Goal: Use online tool/utility: Use online tool/utility

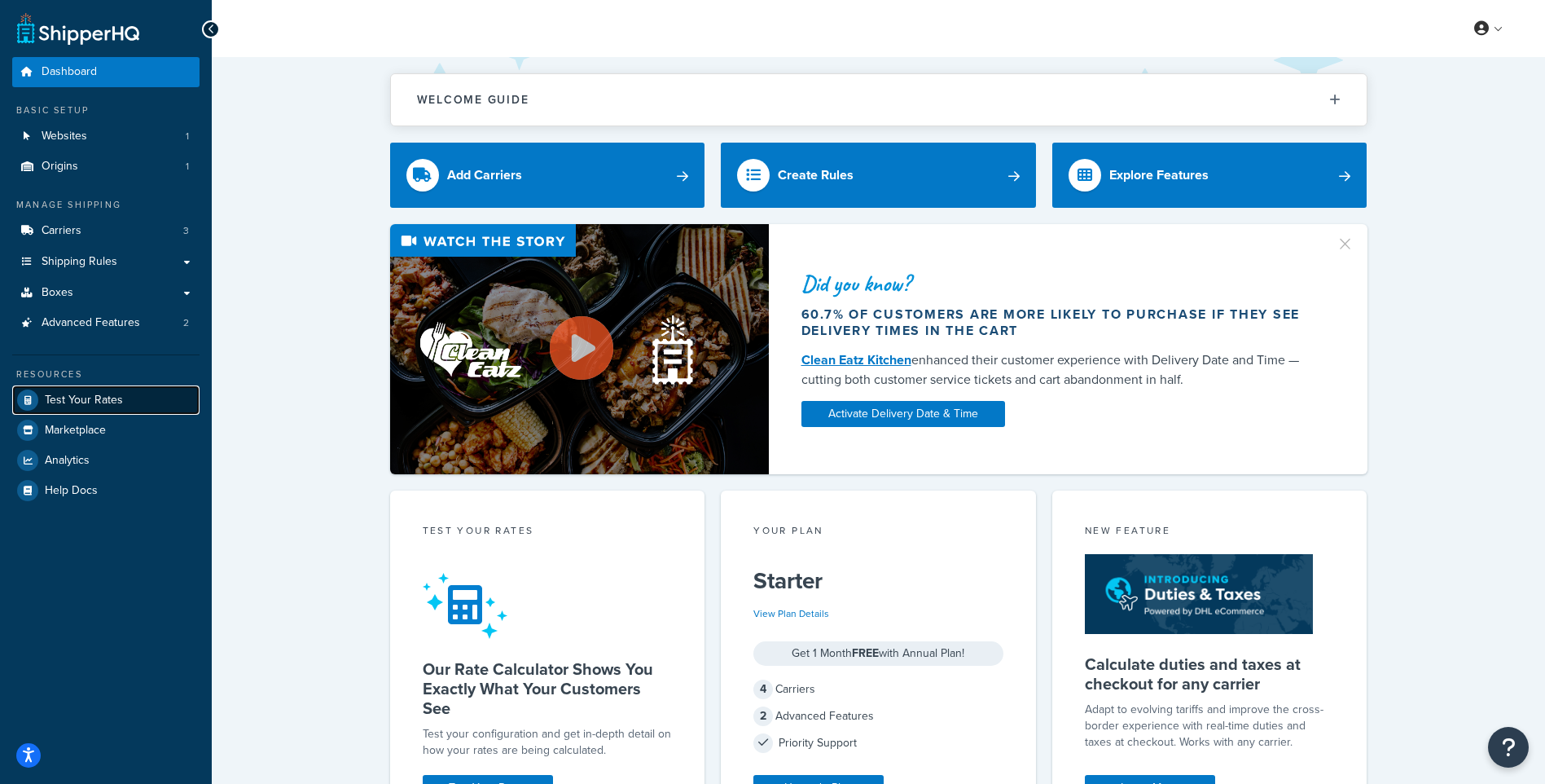
click at [109, 401] on span "Test Your Rates" at bounding box center [84, 400] width 78 height 14
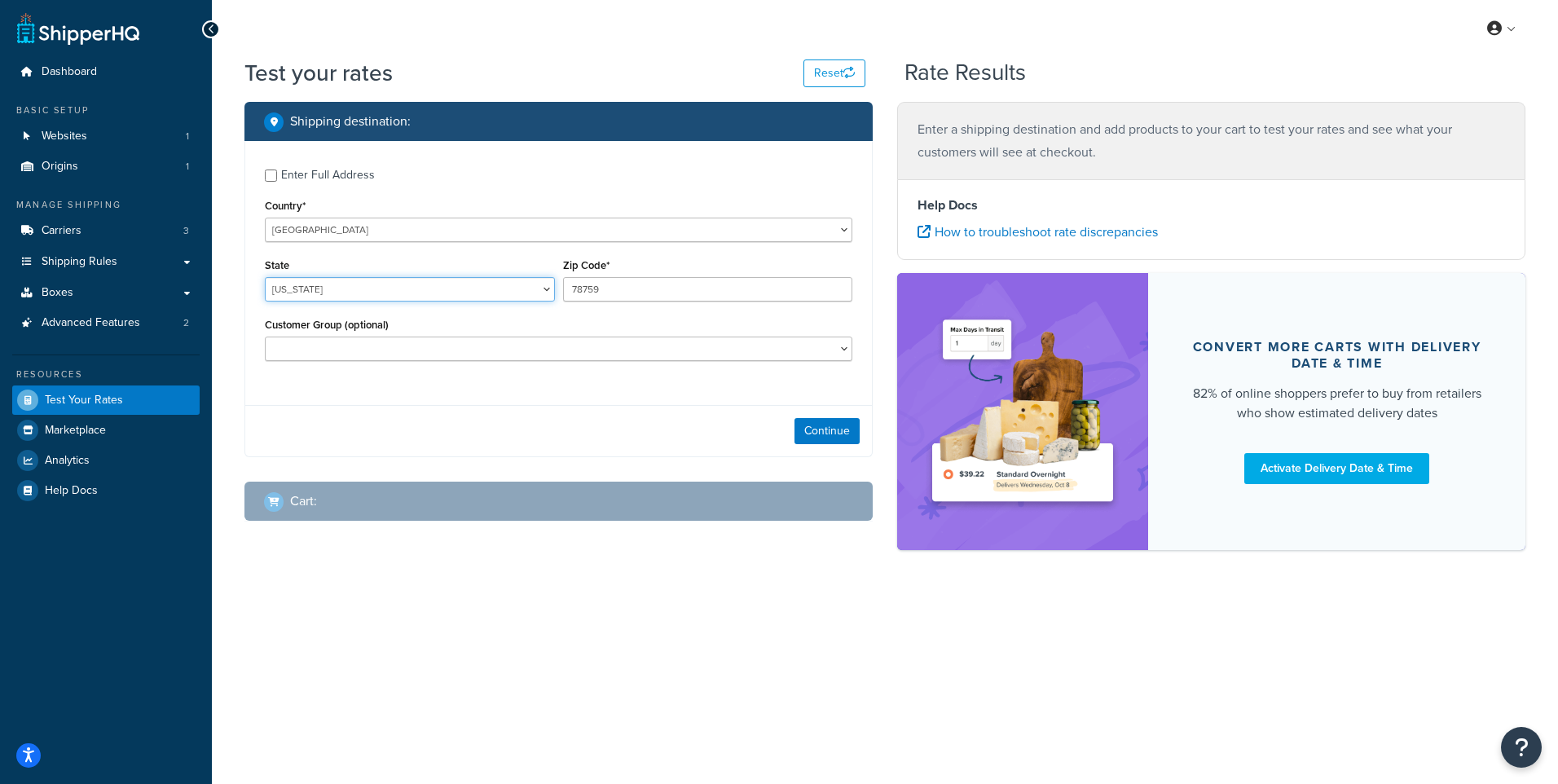
click at [343, 283] on select "[US_STATE] [US_STATE] [US_STATE] [US_STATE] [US_STATE] Armed Forces Americas Ar…" at bounding box center [409, 289] width 290 height 25
select select "WI"
click at [264, 277] on select "[US_STATE] [US_STATE] [US_STATE] [US_STATE] [US_STATE] Armed Forces Americas Ar…" at bounding box center [409, 289] width 290 height 25
paste input "53142"
type input "53142"
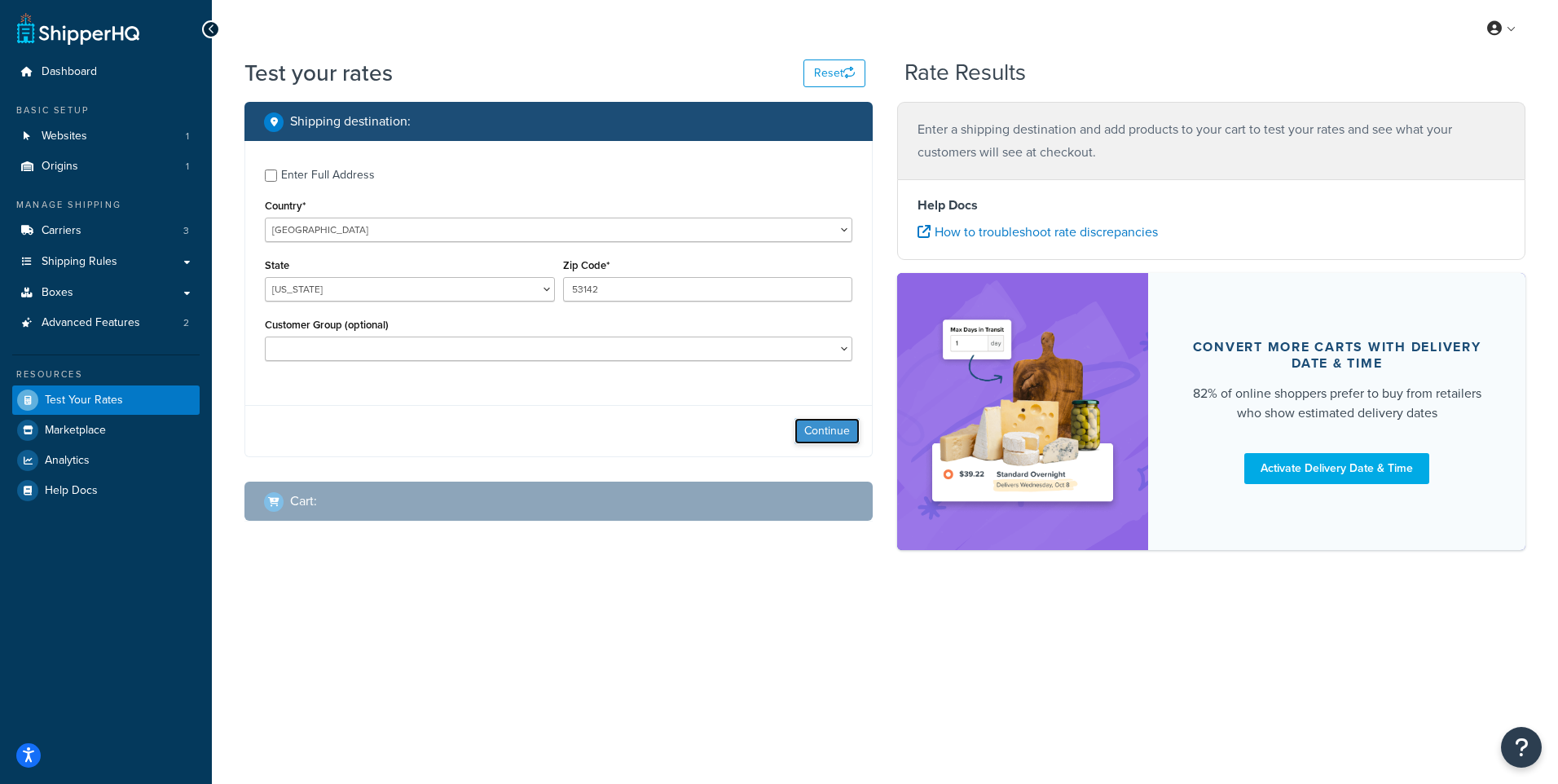
click at [827, 424] on button "Continue" at bounding box center [826, 431] width 65 height 26
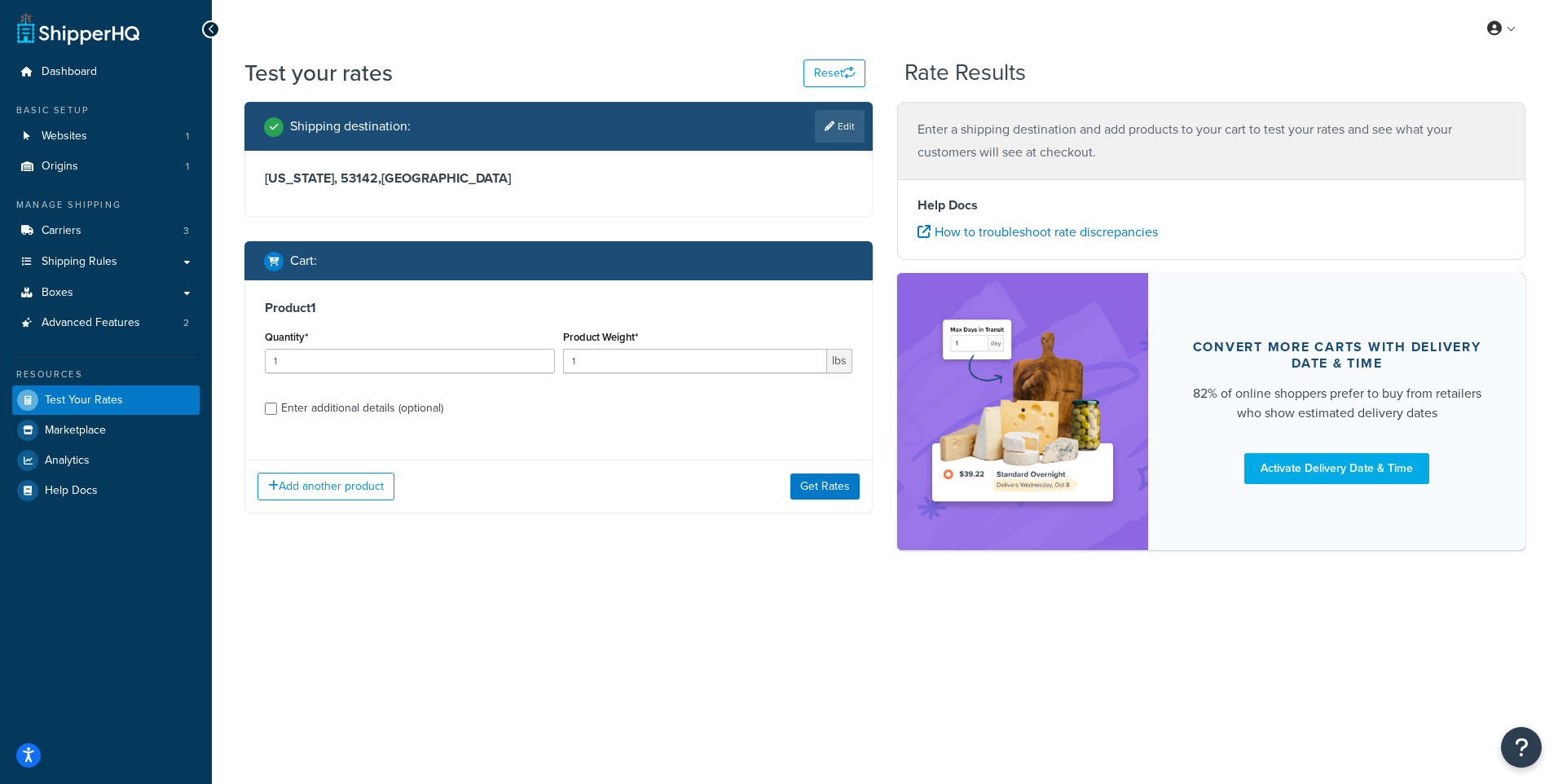
click at [830, 360] on span "lbs" at bounding box center [839, 361] width 25 height 25
type input "0"
click at [816, 366] on input "0" at bounding box center [696, 361] width 264 height 25
click at [815, 366] on input "0" at bounding box center [696, 361] width 264 height 25
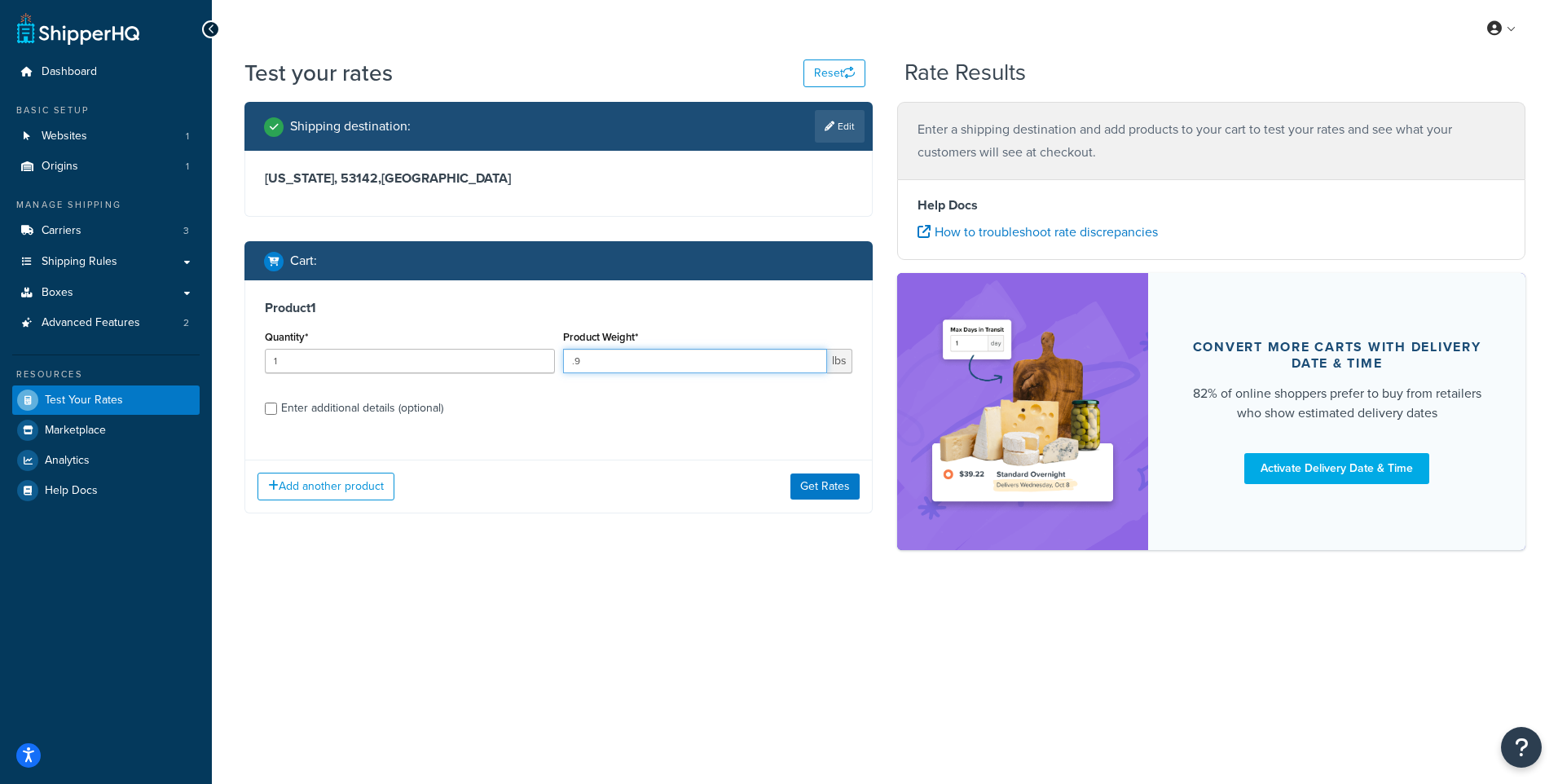
type input ".9"
click at [352, 400] on div "Enter additional details (optional)" at bounding box center [361, 408] width 162 height 23
click at [277, 402] on input "Enter additional details (optional)" at bounding box center [270, 408] width 12 height 12
checkbox input "true"
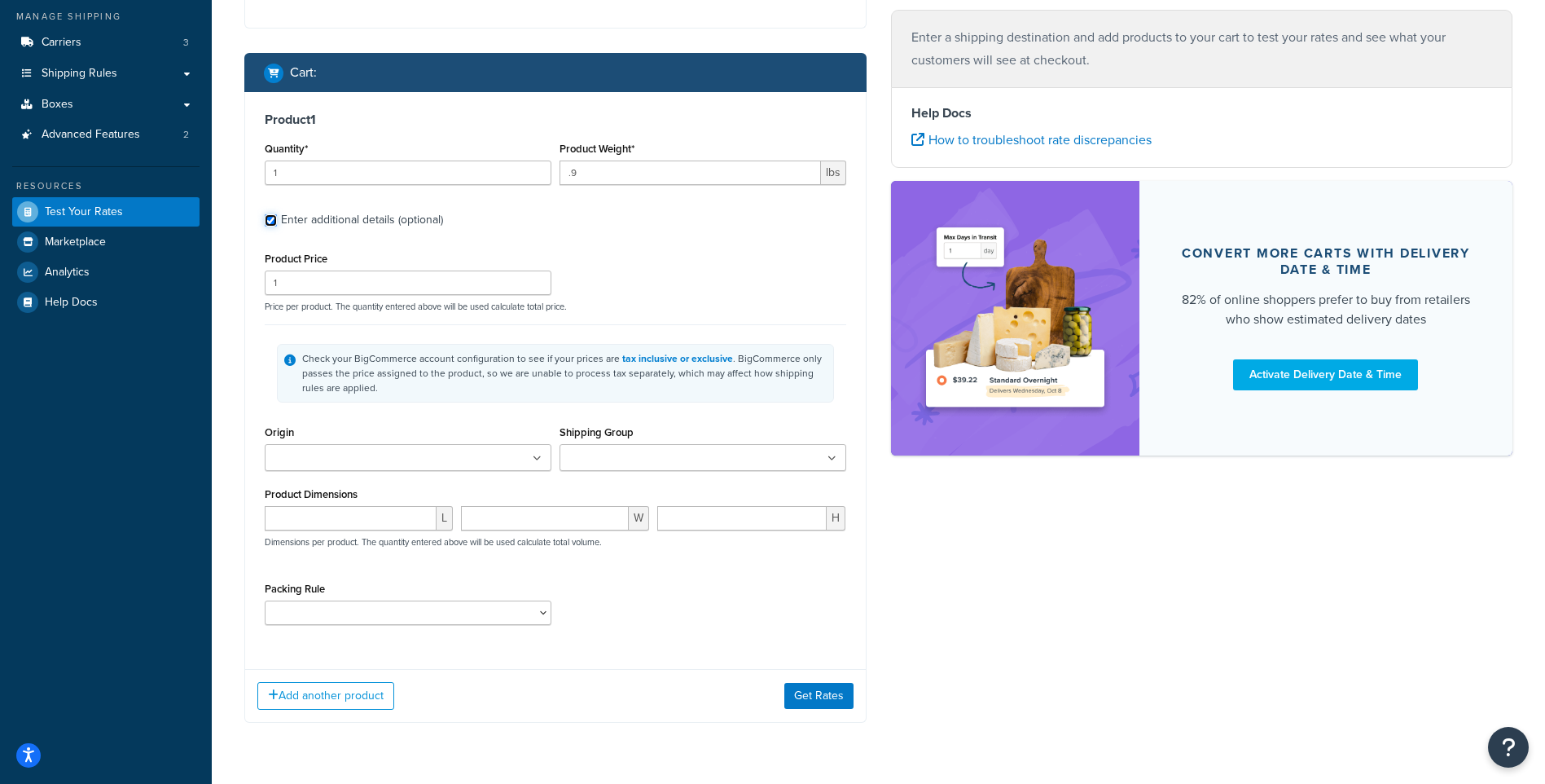
scroll to position [233, 0]
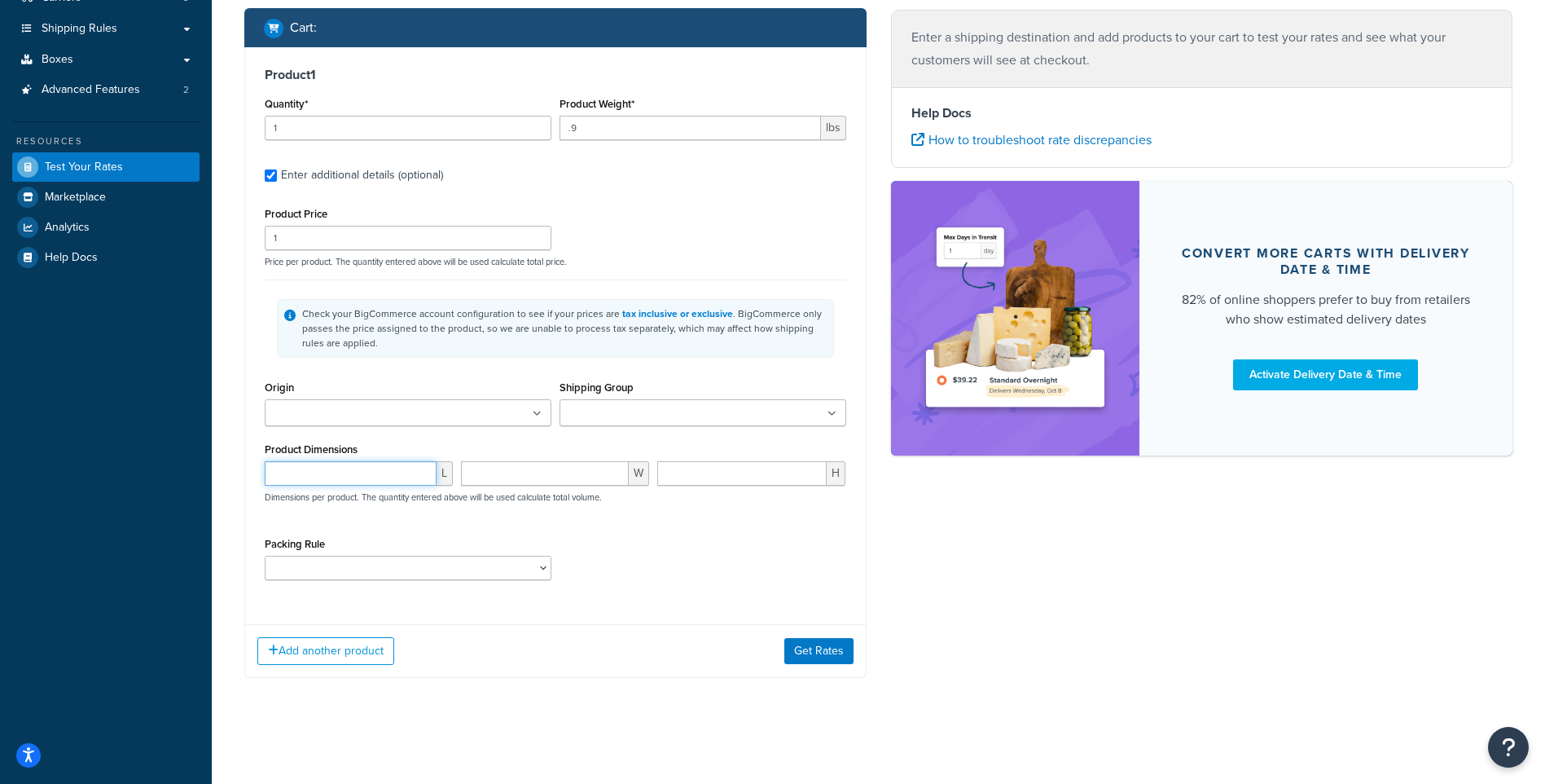
click at [324, 479] on input "number" at bounding box center [350, 474] width 172 height 25
click at [338, 488] on div "L" at bounding box center [359, 479] width 196 height 37
click at [359, 473] on input "number" at bounding box center [350, 474] width 172 height 25
type input "7.5"
type input "6"
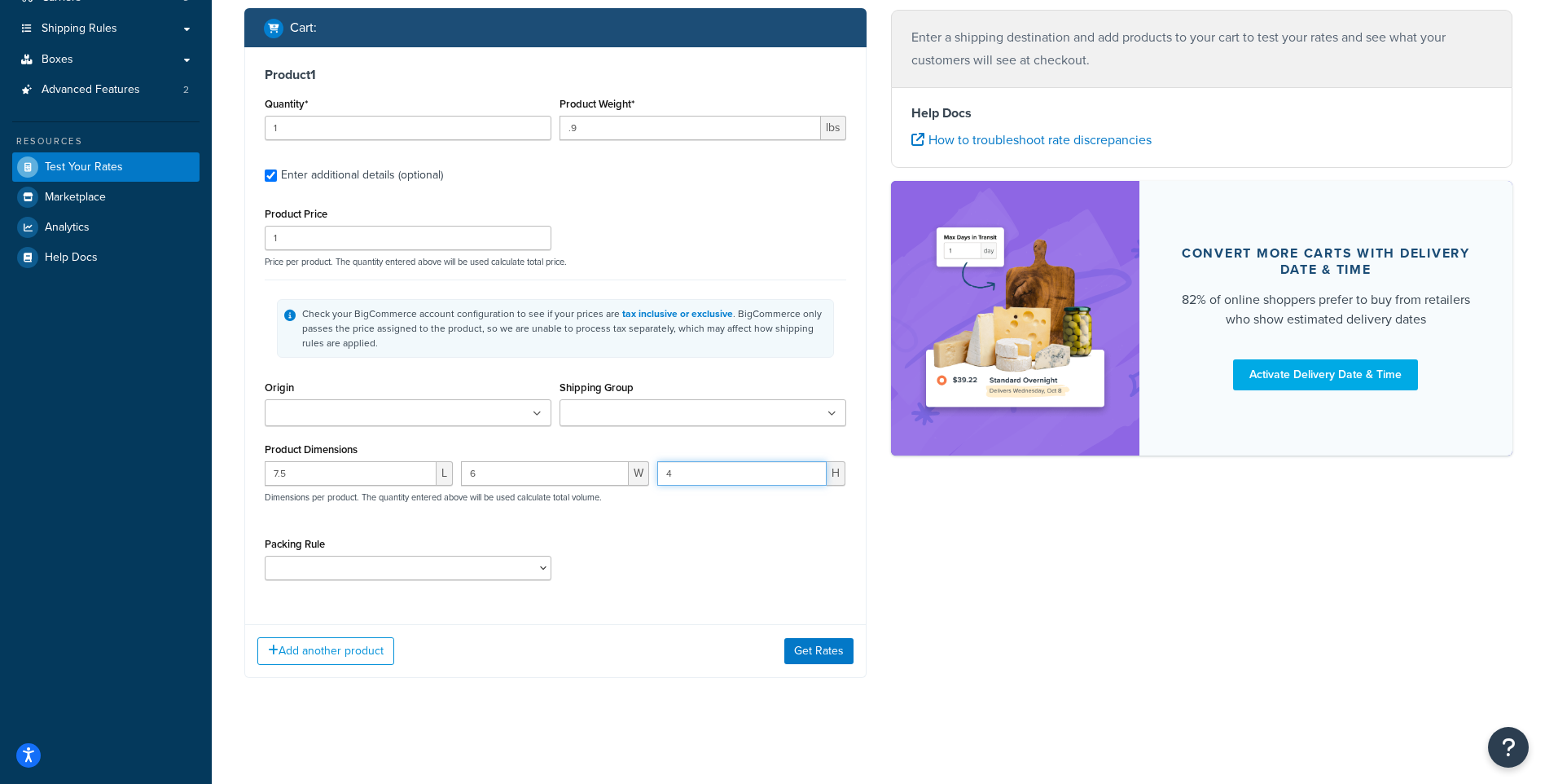
type input "4"
drag, startPoint x: 373, startPoint y: 472, endPoint x: 362, endPoint y: 472, distance: 11.0
click at [362, 472] on input "7.5" at bounding box center [350, 474] width 172 height 25
type input "7"
drag, startPoint x: 604, startPoint y: 128, endPoint x: 562, endPoint y: 131, distance: 42.1
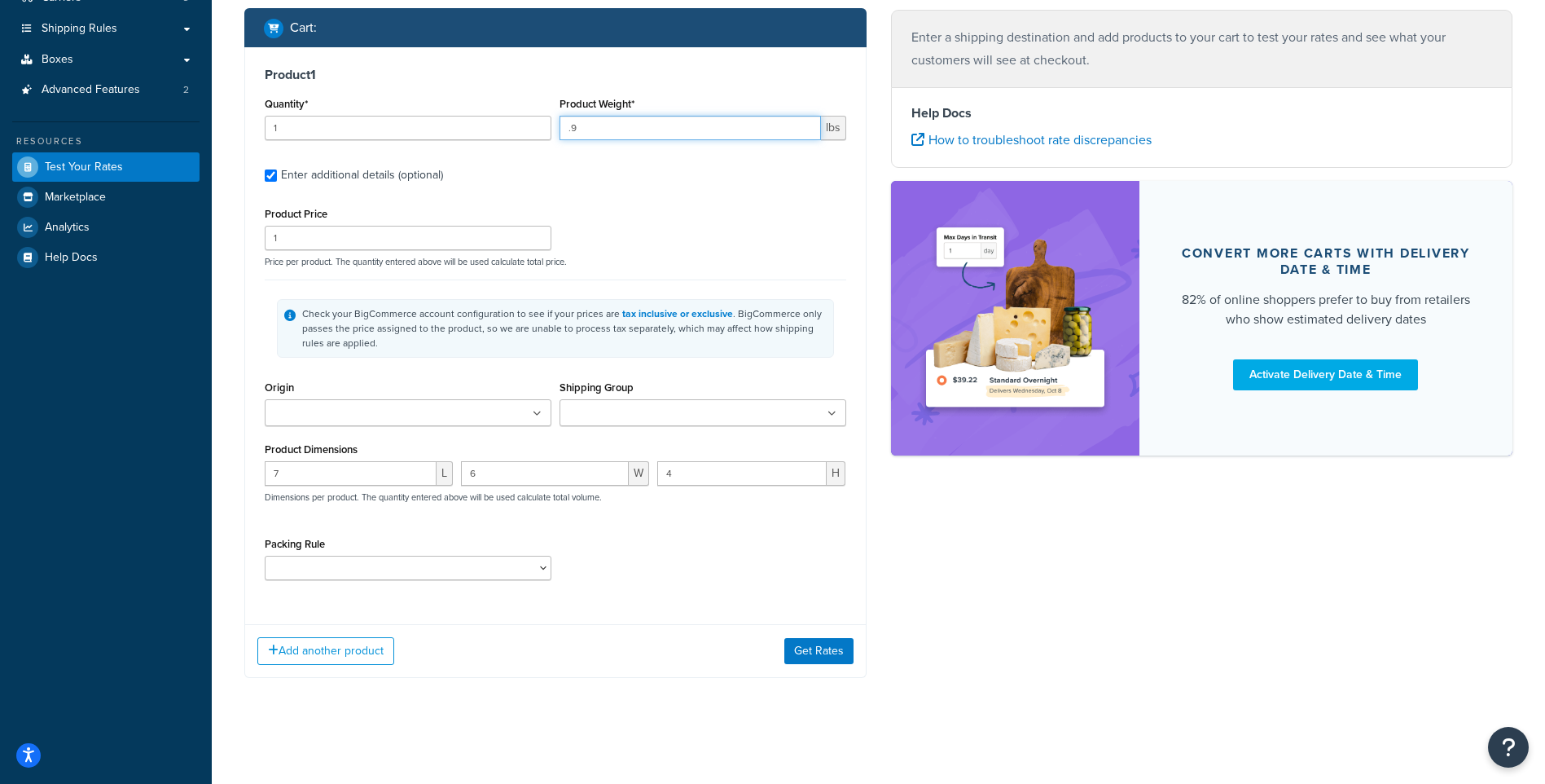
click at [562, 131] on input ".9" at bounding box center [690, 128] width 262 height 25
type input ".5"
click at [828, 643] on button "Get Rates" at bounding box center [819, 651] width 69 height 26
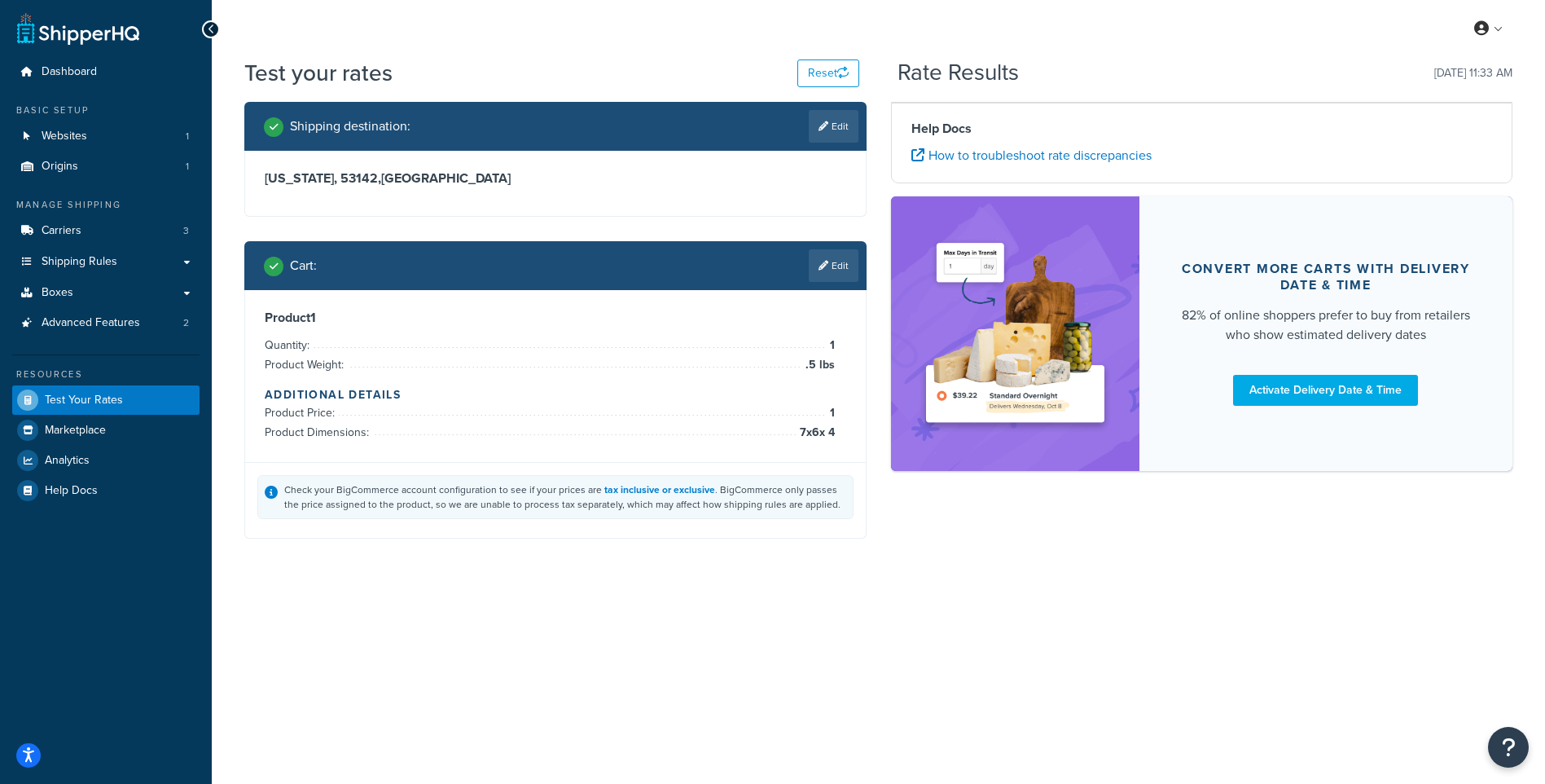
scroll to position [0, 0]
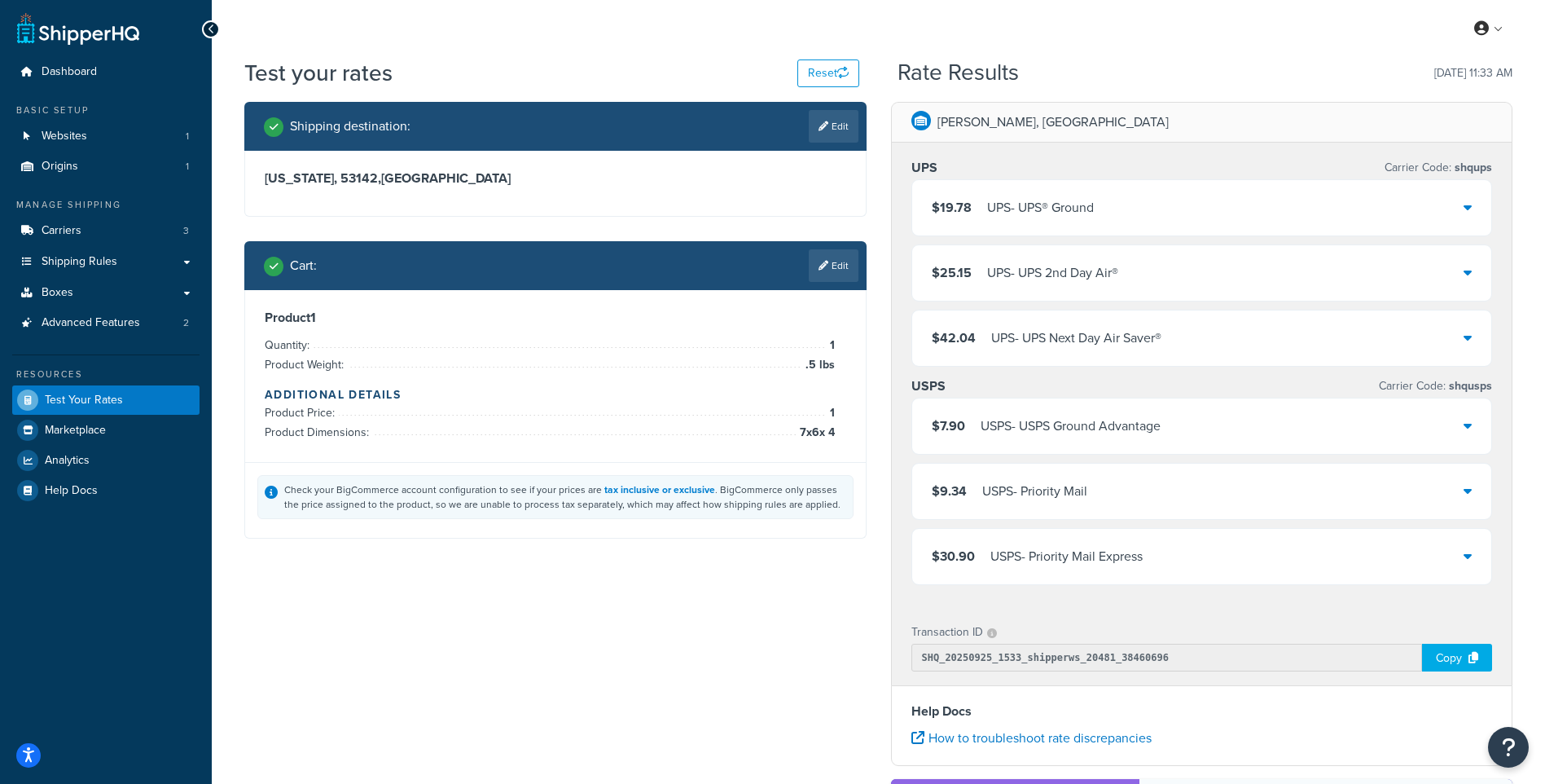
click at [1031, 442] on div "$7.90 USPS - USPS Ground Advantage" at bounding box center [1202, 425] width 580 height 55
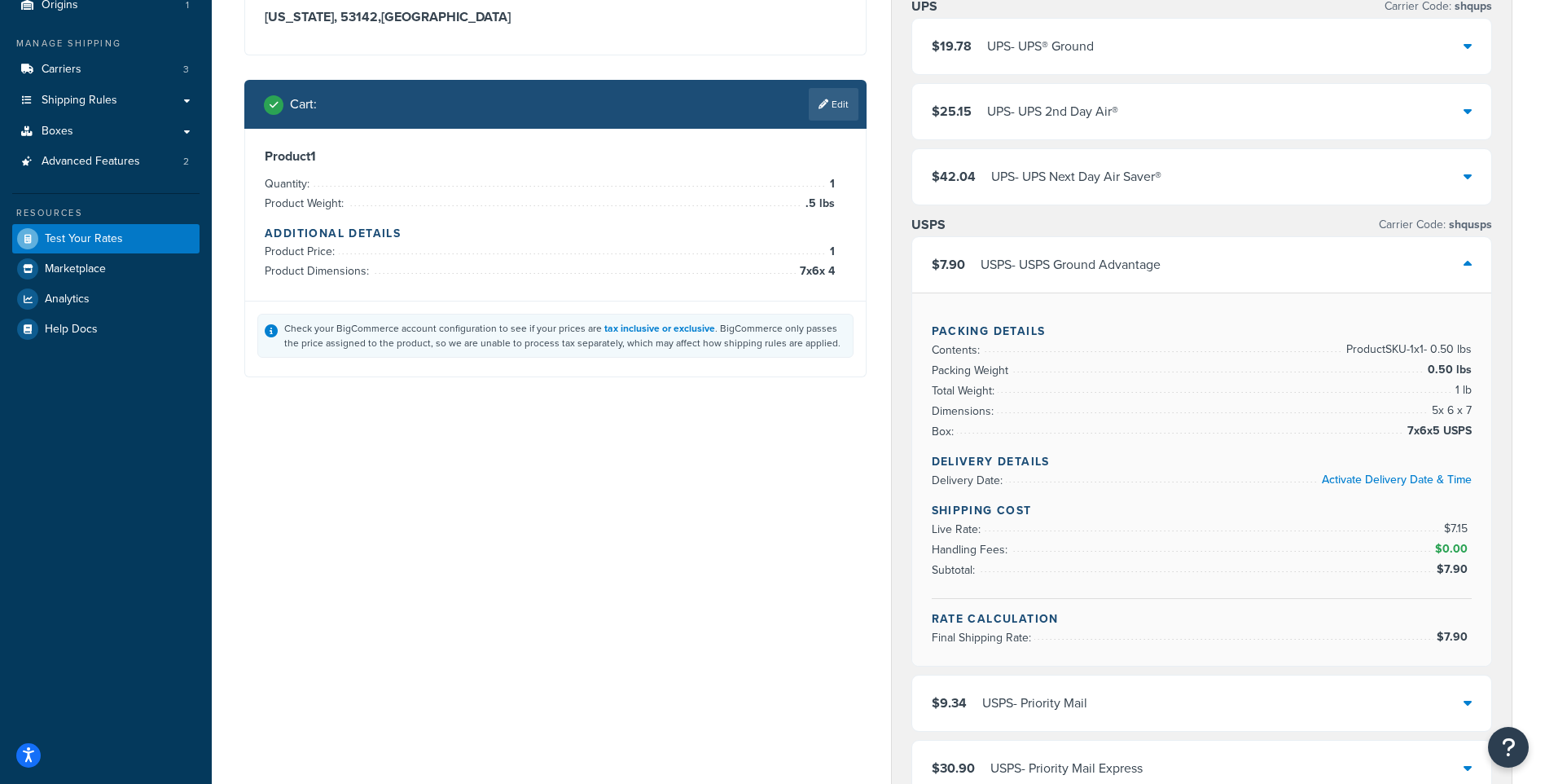
scroll to position [81, 0]
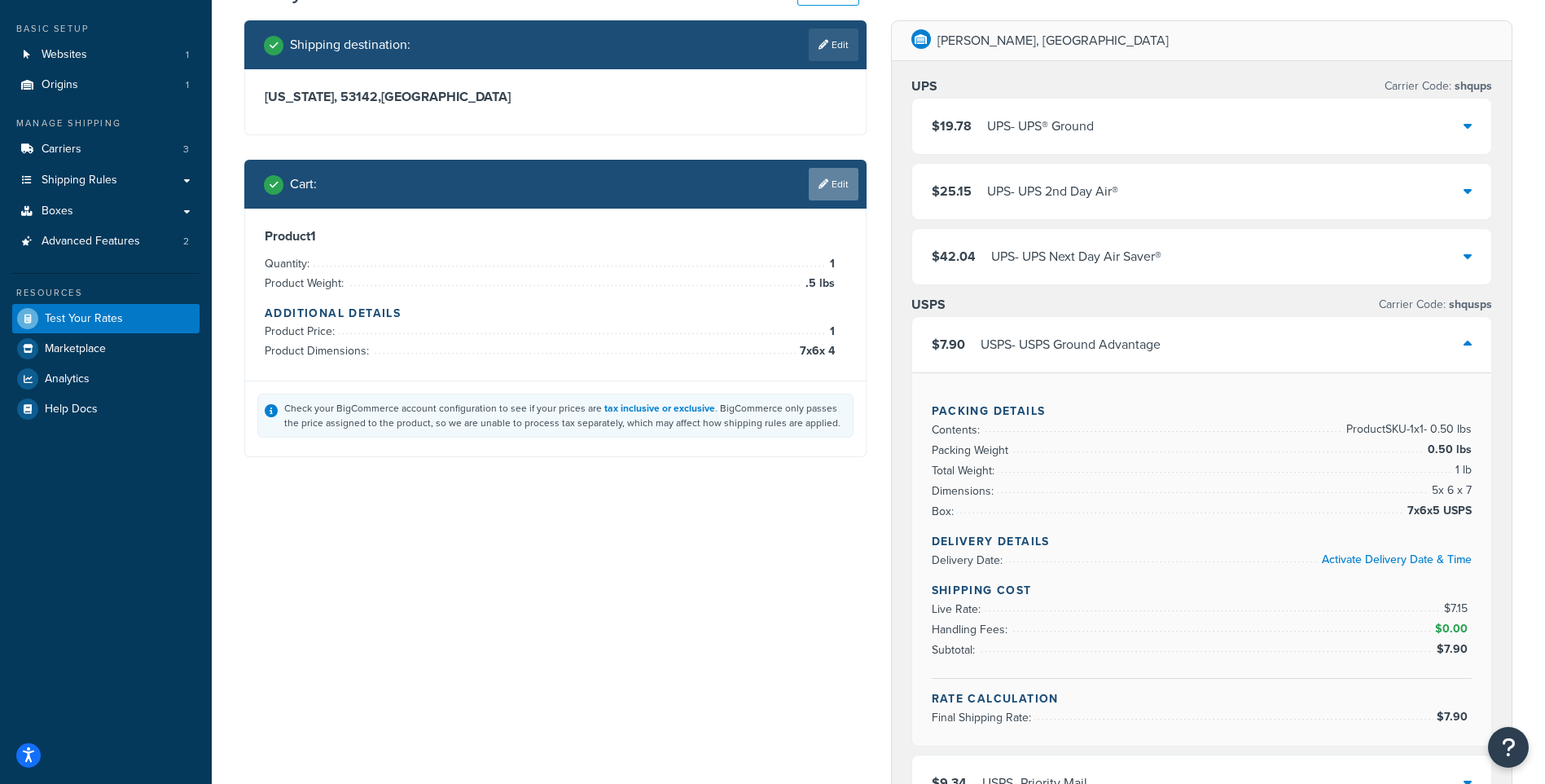
click at [835, 187] on link "Edit" at bounding box center [833, 184] width 50 height 33
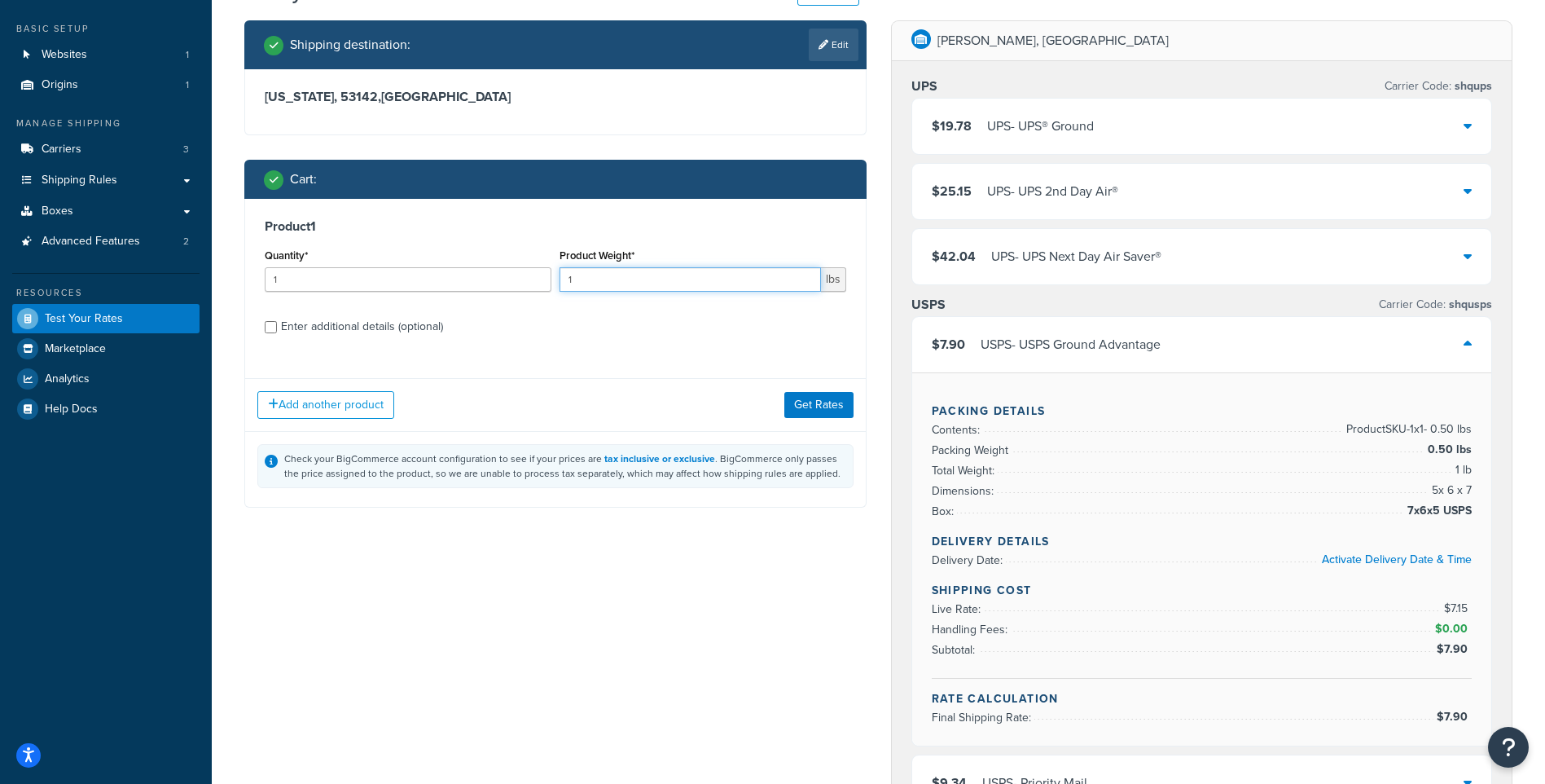
drag, startPoint x: 630, startPoint y: 285, endPoint x: 548, endPoint y: 296, distance: 82.7
click at [551, 296] on div "Quantity* 1 Product Weight* 1 lbs" at bounding box center [556, 274] width 589 height 59
type input ".4"
click at [814, 407] on button "Get Rates" at bounding box center [819, 405] width 69 height 26
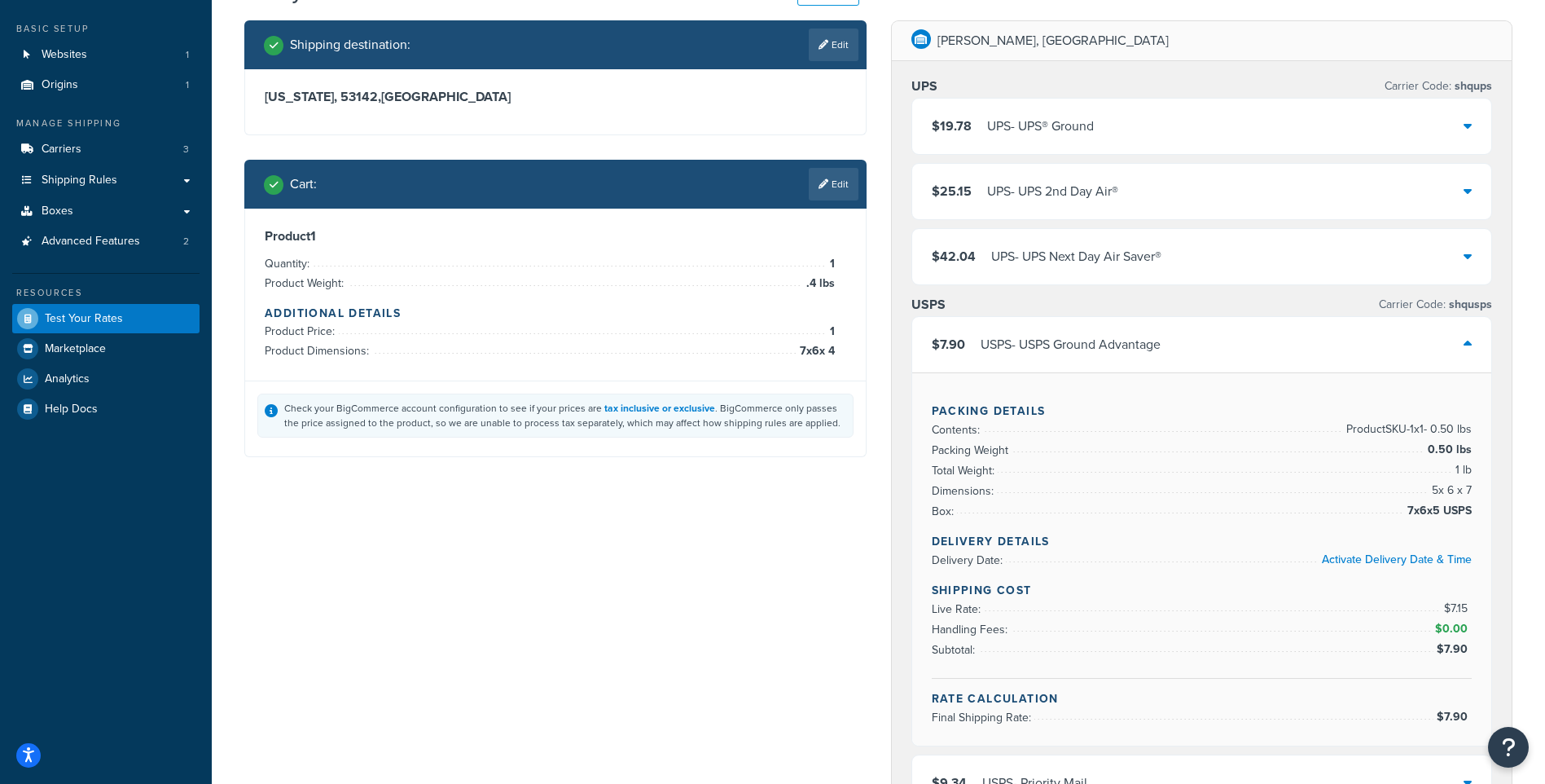
scroll to position [0, 0]
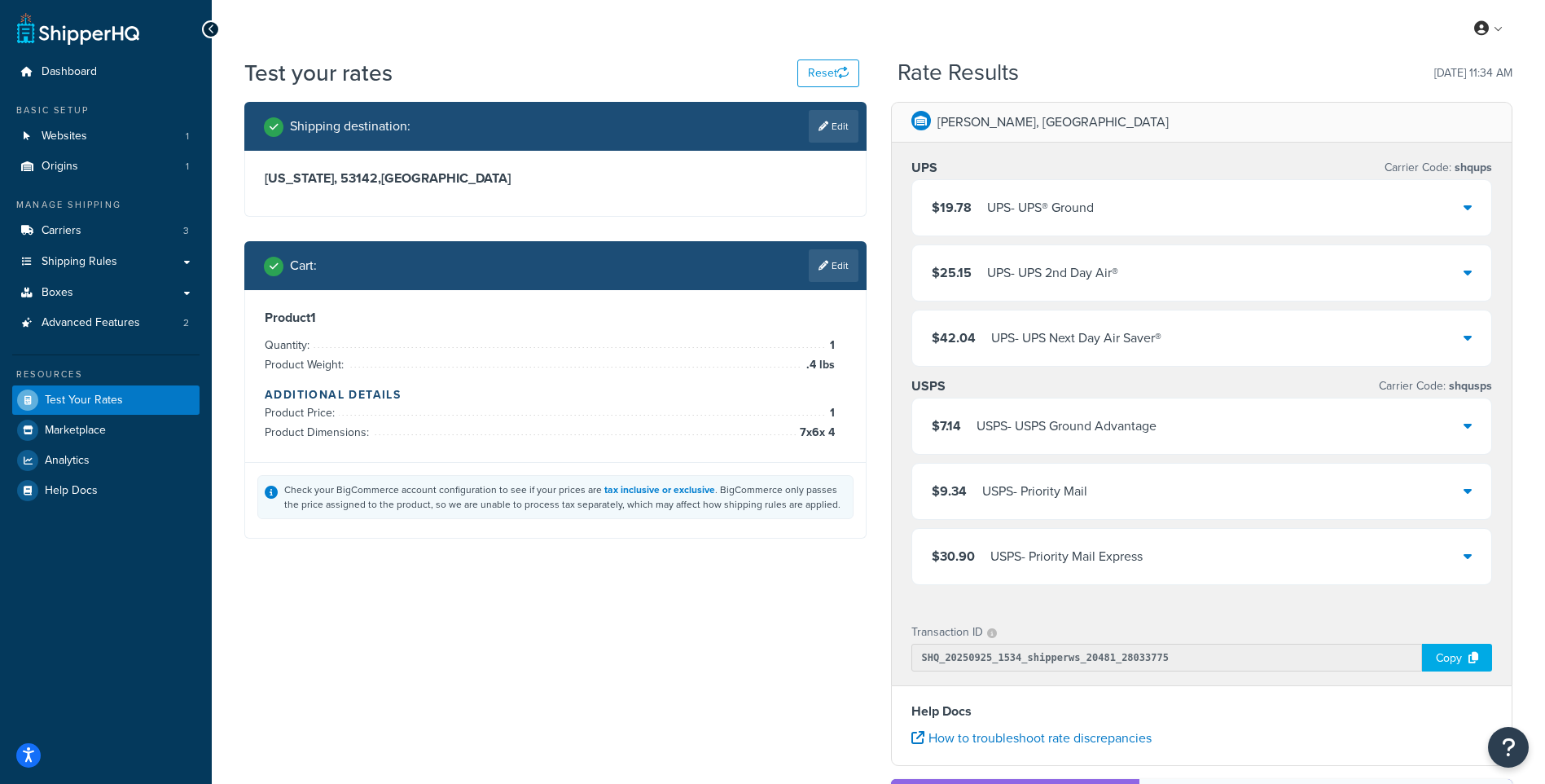
click at [1270, 425] on div "$7.14 USPS - USPS Ground Advantage" at bounding box center [1202, 425] width 580 height 55
